Goal: Ask a question

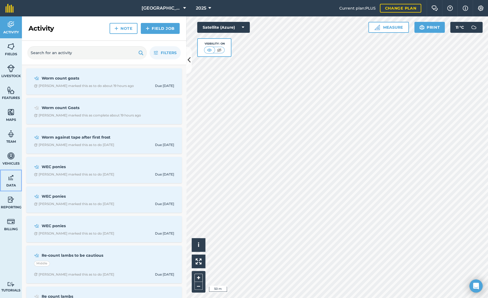
click at [13, 184] on span "Data" at bounding box center [11, 185] width 22 height 4
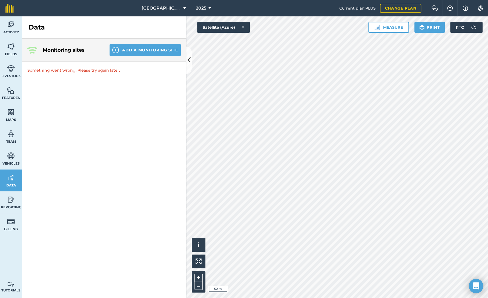
click at [474, 285] on icon "Open Intercom Messenger" at bounding box center [476, 286] width 6 height 7
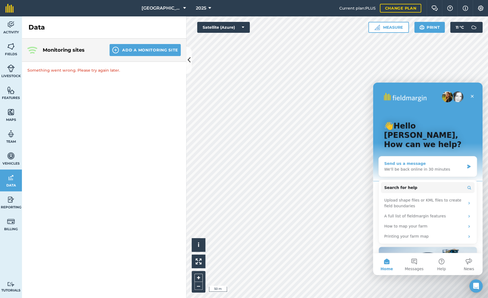
click at [421, 167] on div "We'll be back online in 30 minutes" at bounding box center [424, 170] width 80 height 6
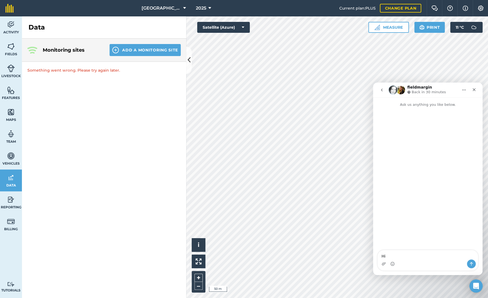
type textarea "Hi,"
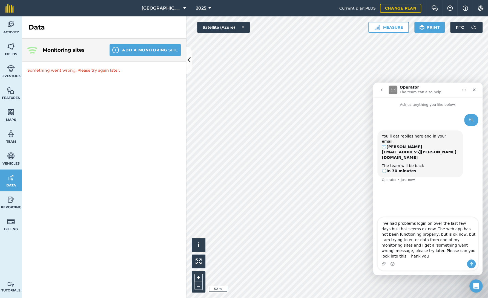
type textarea "I've had problems login on over the last few days but that seems ok now. The we…"
